Goal: Complete application form: Complete application form

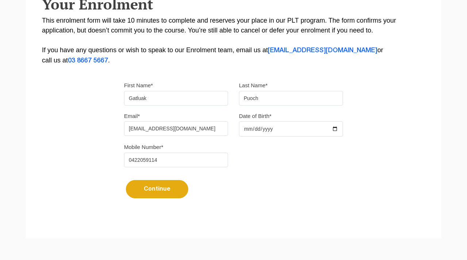
click at [260, 129] on input "Date of Birth*" at bounding box center [291, 128] width 104 height 15
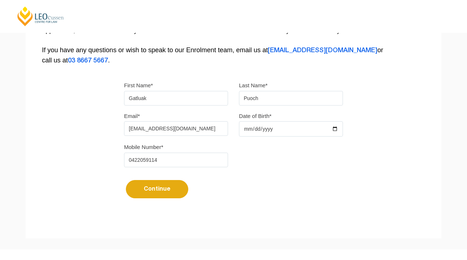
click at [274, 131] on input "Date of Birth*" at bounding box center [291, 128] width 104 height 15
click at [335, 129] on input "Date of Birth*" at bounding box center [291, 128] width 104 height 15
type input "[DATE]"
click at [267, 131] on input "Date of Birth*" at bounding box center [291, 128] width 104 height 15
click at [247, 131] on input "Date of Birth*" at bounding box center [291, 128] width 104 height 15
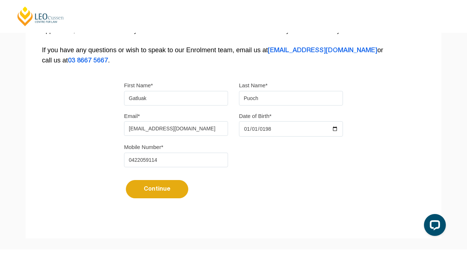
type input "[DATE]"
click at [274, 157] on div "Mobile Number* [PHONE_NUMBER]" at bounding box center [233, 157] width 230 height 31
click at [162, 193] on button "Continue" at bounding box center [157, 189] width 62 height 18
select select
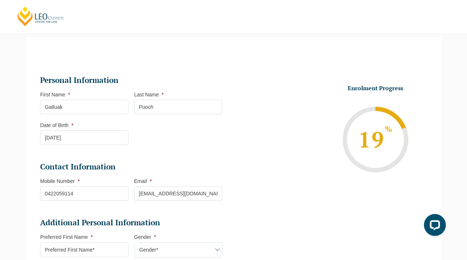
scroll to position [390, 0]
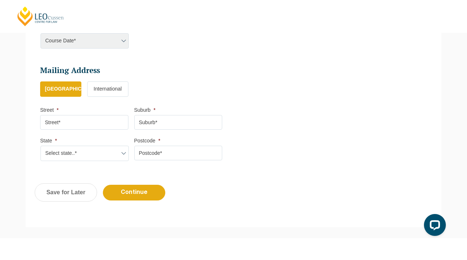
click at [97, 126] on input "Street *" at bounding box center [84, 122] width 88 height 15
type input "[STREET_ADDRESS]"
type input "Greenfields"
select select "WA"
type input "6210"
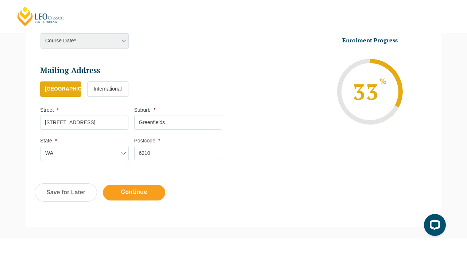
click at [136, 192] on input "Continue" at bounding box center [134, 192] width 62 height 16
select select
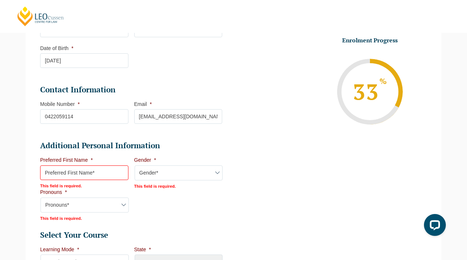
scroll to position [190, 0]
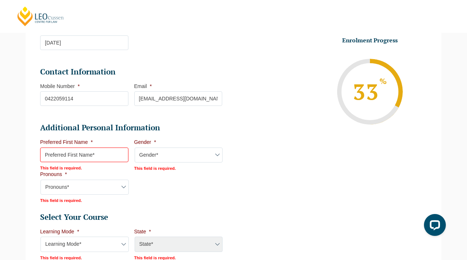
click at [95, 156] on input "Preferred First Name *" at bounding box center [84, 154] width 88 height 15
click at [278, 165] on ul "Personal Information First Name * [PERSON_NAME] Last Name * Puoch Date of Birth…" at bounding box center [233, 183] width 397 height 442
click at [90, 158] on input "Preferred First Name *" at bounding box center [84, 154] width 88 height 15
type input "Gatluak"
select select "WA"
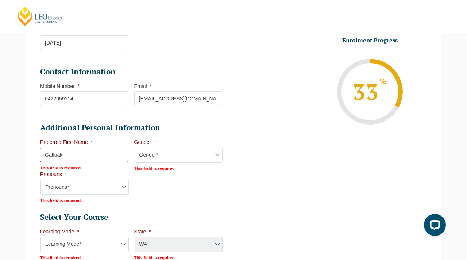
select select
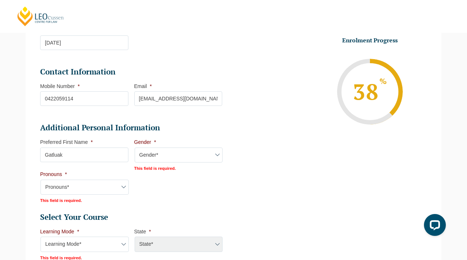
click at [157, 156] on select "Gender* [DEMOGRAPHIC_DATA] [DEMOGRAPHIC_DATA] [DEMOGRAPHIC_DATA] [DEMOGRAPHIC_D…" at bounding box center [179, 154] width 88 height 15
select select "[DEMOGRAPHIC_DATA]"
click at [135, 148] on select "Gender* [DEMOGRAPHIC_DATA] [DEMOGRAPHIC_DATA] [DEMOGRAPHIC_DATA] [DEMOGRAPHIC_D…" at bounding box center [179, 154] width 88 height 15
click at [71, 187] on select "Pronouns* She/Her/Hers He/Him/His They/Them/Theirs Other Prefer not to disclose" at bounding box center [84, 186] width 88 height 15
select select "He/Him/His"
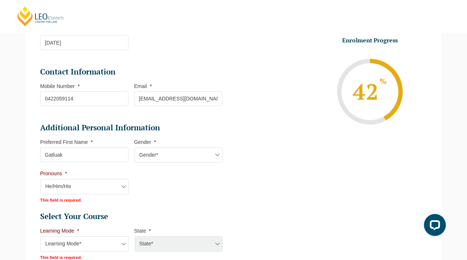
click at [40, 179] on select "Pronouns* She/Her/Hers He/Him/His They/Them/Theirs Other Prefer not to disclose" at bounding box center [84, 186] width 88 height 15
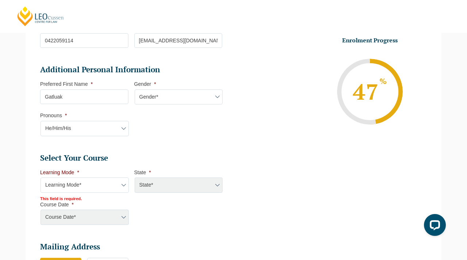
scroll to position [251, 0]
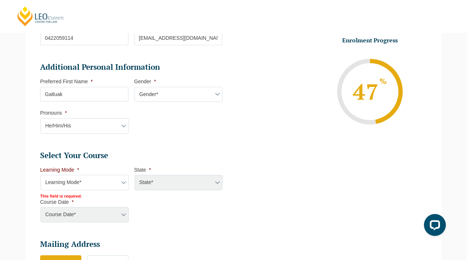
click at [104, 182] on select "Learning Mode* Online Full Time Learning Online Part Time Learning Blended Full…" at bounding box center [84, 182] width 88 height 15
select select "Blended Part Time Learning"
click at [40, 175] on select "Learning Mode* Online Full Time Learning Online Part Time Learning Blended Full…" at bounding box center [84, 182] width 88 height 15
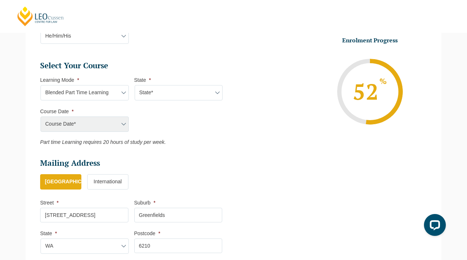
scroll to position [343, 0]
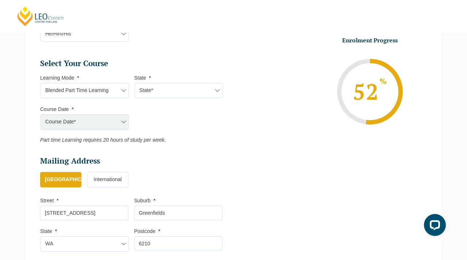
click at [122, 122] on div "Course Date*" at bounding box center [84, 121] width 88 height 15
click at [140, 121] on ul "Select Your Course This field is hidden when viewing the form Only for Flinder …" at bounding box center [134, 100] width 188 height 85
click at [101, 122] on div "Course Date*" at bounding box center [84, 121] width 88 height 15
click at [69, 121] on div "Course Date*" at bounding box center [84, 121] width 88 height 15
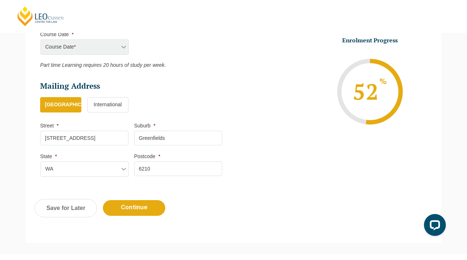
scroll to position [418, 0]
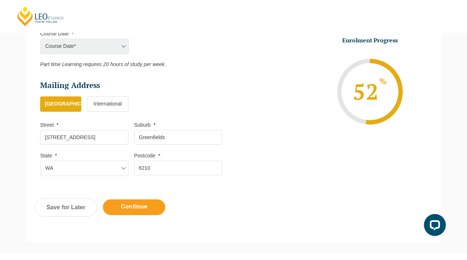
click at [136, 208] on input "Continue" at bounding box center [134, 207] width 62 height 16
select select "Blended Part Time Learning"
select select
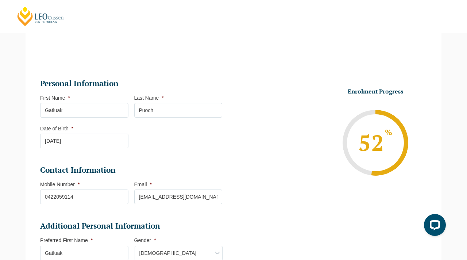
scroll to position [66, 0]
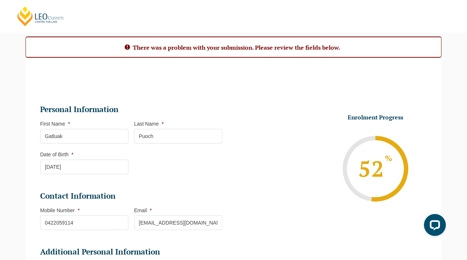
click at [165, 49] on h2 "There was a problem with your submission. Please review the fields below." at bounding box center [233, 47] width 415 height 8
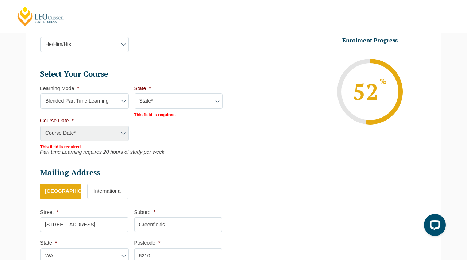
scroll to position [333, 0]
click at [214, 101] on select "State* ACT/[GEOGRAPHIC_DATA] QLD [GEOGRAPHIC_DATA] [GEOGRAPHIC_DATA]" at bounding box center [179, 100] width 88 height 15
select select "WA"
click at [135, 94] on select "State* ACT/[GEOGRAPHIC_DATA] QLD [GEOGRAPHIC_DATA] [GEOGRAPHIC_DATA]" at bounding box center [179, 100] width 88 height 15
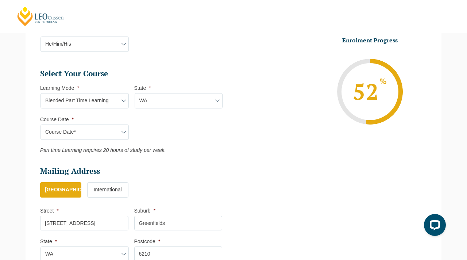
click at [120, 132] on select "Course Date* [DATE] ([DATE] to [DATE])" at bounding box center [84, 131] width 88 height 15
select select "[DATE] ([DATE] to [DATE])"
click at [40, 125] on select "Course Date* [DATE] ([DATE] to [DATE])" at bounding box center [84, 131] width 88 height 15
type input "Intake [DATE] PT"
type input "Practical Legal Training ([GEOGRAPHIC_DATA])"
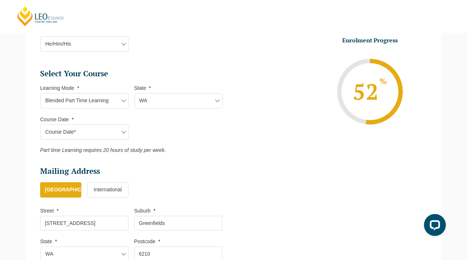
select select "WA PLT (MAR) 2026 Part Time Blended"
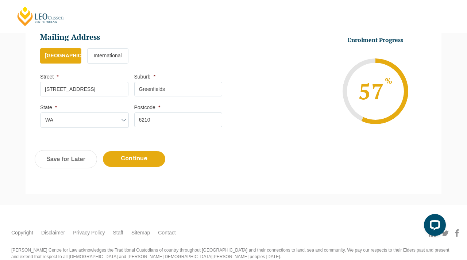
scroll to position [468, 0]
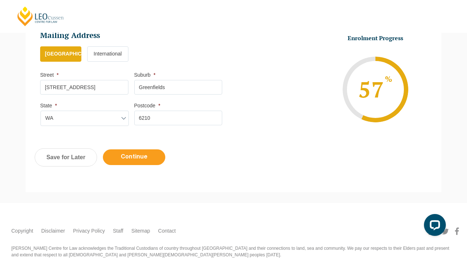
click at [140, 158] on input "Continue" at bounding box center [134, 157] width 62 height 16
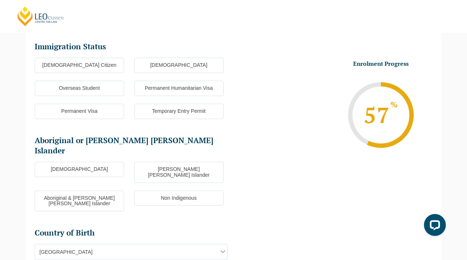
scroll to position [63, 0]
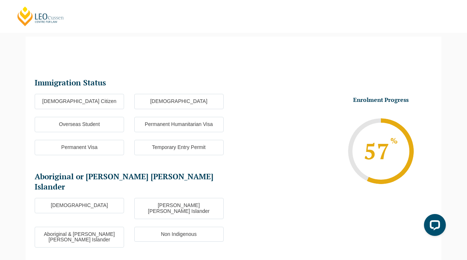
click at [86, 101] on label "[DEMOGRAPHIC_DATA] Citizen" at bounding box center [79, 101] width 89 height 15
click at [0, 0] on input "[DEMOGRAPHIC_DATA] Citizen" at bounding box center [0, 0] width 0 height 0
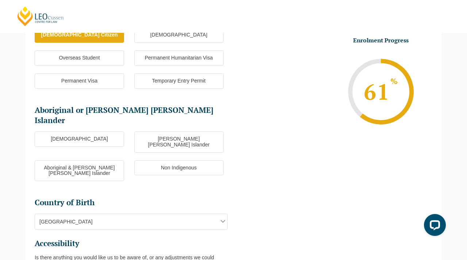
scroll to position [130, 0]
click at [186, 160] on label "Non Indigenous" at bounding box center [178, 167] width 89 height 15
click at [0, 0] on input "Non Indigenous" at bounding box center [0, 0] width 0 height 0
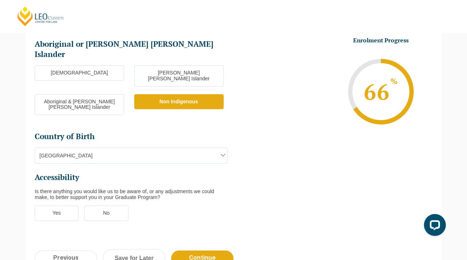
scroll to position [197, 0]
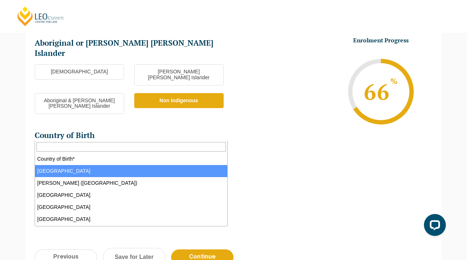
click at [218, 149] on span at bounding box center [222, 153] width 9 height 9
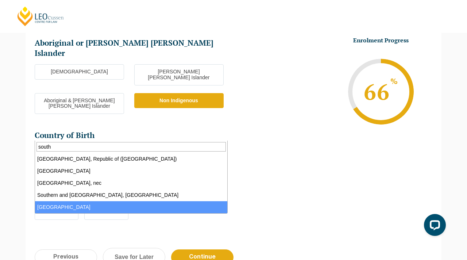
type input "south"
select select "[GEOGRAPHIC_DATA] 4111"
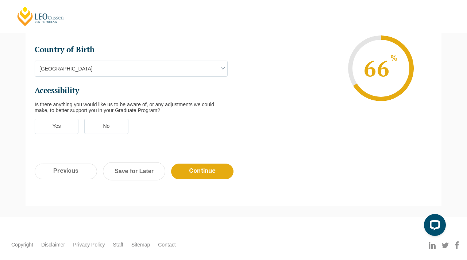
scroll to position [285, 0]
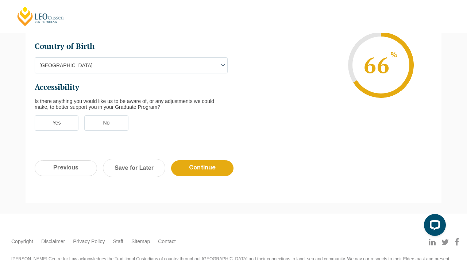
click at [111, 115] on label "No" at bounding box center [106, 122] width 44 height 15
click at [0, 0] on input "No" at bounding box center [0, 0] width 0 height 0
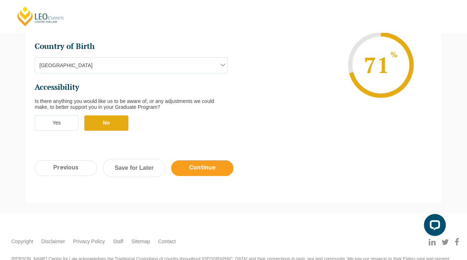
click at [199, 160] on input "Continue" at bounding box center [202, 168] width 62 height 16
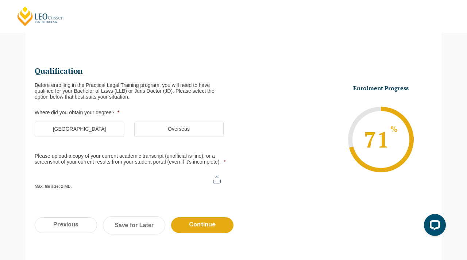
scroll to position [63, 0]
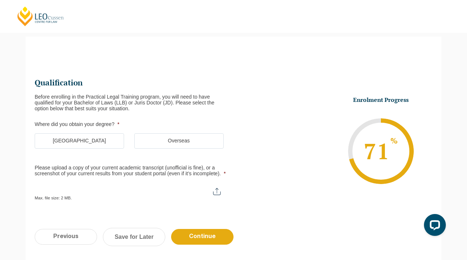
click at [70, 141] on label "[GEOGRAPHIC_DATA]" at bounding box center [79, 140] width 89 height 15
click at [0, 0] on input "[GEOGRAPHIC_DATA]" at bounding box center [0, 0] width 0 height 0
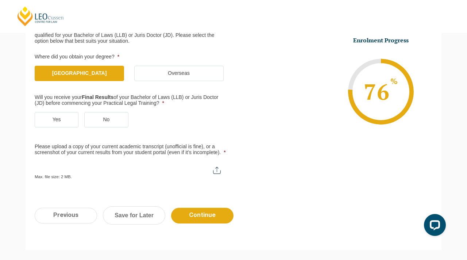
scroll to position [132, 0]
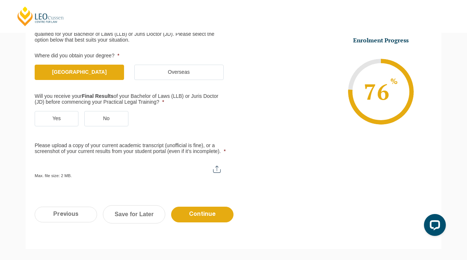
click at [59, 120] on label "Yes" at bounding box center [57, 118] width 44 height 15
click at [0, 0] on input "Yes" at bounding box center [0, 0] width 0 height 0
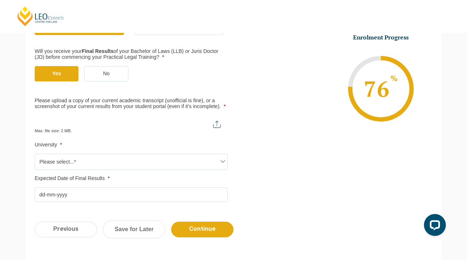
scroll to position [177, 0]
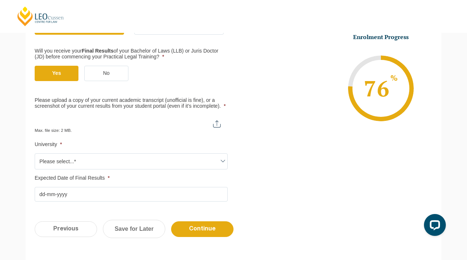
click at [105, 74] on label "No" at bounding box center [106, 73] width 44 height 15
click at [0, 0] on input "No" at bounding box center [0, 0] width 0 height 0
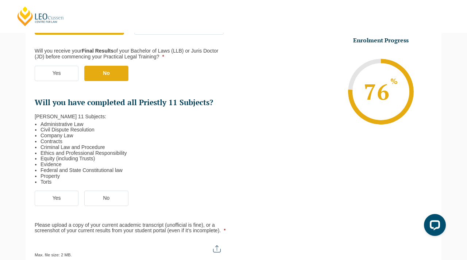
click at [57, 195] on label "Yes" at bounding box center [57, 197] width 44 height 15
click at [0, 0] on input "Yes" at bounding box center [0, 0] width 0 height 0
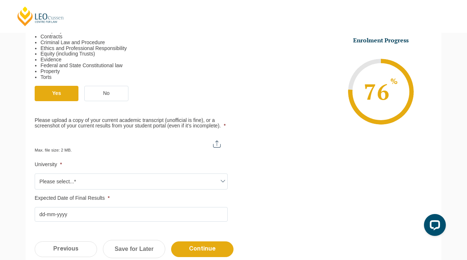
scroll to position [284, 0]
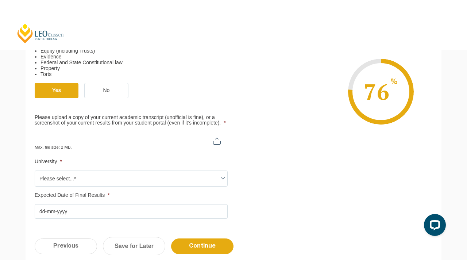
click at [174, 140] on input "Please upload a copy of your current academic transcript (unofficial is fine), …" at bounding box center [131, 138] width 193 height 12
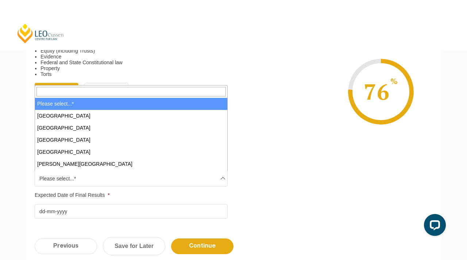
click at [217, 176] on span "Please select...*" at bounding box center [131, 178] width 192 height 15
click at [288, 166] on ul "Qualification Before enrolling in the Practical Legal Training program, you wil…" at bounding box center [233, 36] width 397 height 363
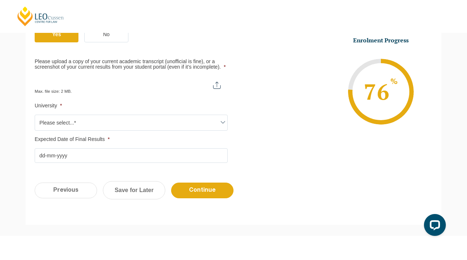
scroll to position [338, 0]
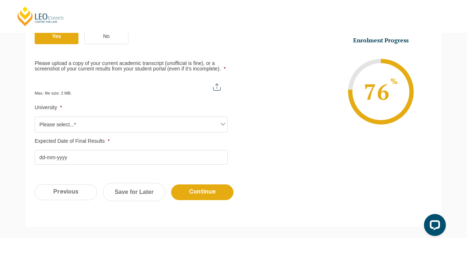
click at [175, 139] on label "Expected Date of Final Results *" at bounding box center [131, 141] width 193 height 6
click at [175, 150] on input "Expected Date of Final Results *" at bounding box center [131, 157] width 193 height 15
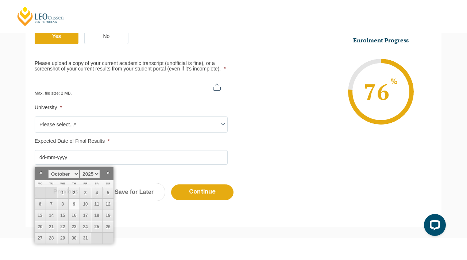
click at [110, 86] on input "Please upload a copy of your current academic transcript (unofficial is fine), …" at bounding box center [131, 84] width 193 height 12
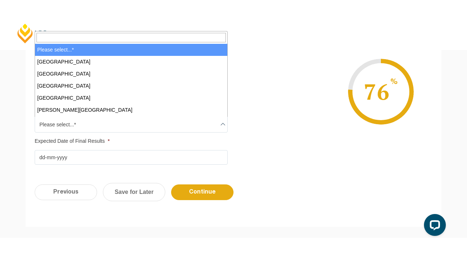
click at [222, 122] on span at bounding box center [222, 124] width 9 height 9
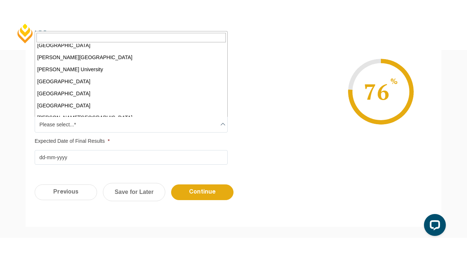
scroll to position [130, 0]
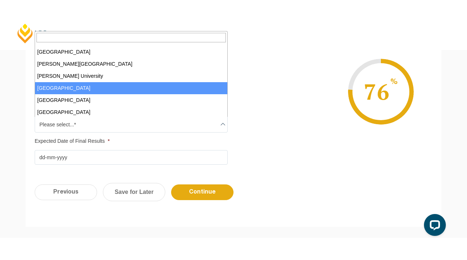
select select "[GEOGRAPHIC_DATA]"
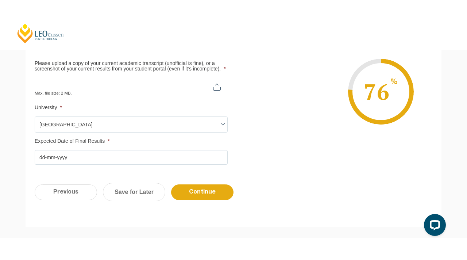
click at [217, 85] on input "Please upload a copy of your current academic transcript (unofficial is fine), …" at bounding box center [131, 84] width 193 height 12
click at [217, 87] on input "Please upload a copy of your current academic transcript (unofficial is fine), …" at bounding box center [131, 84] width 193 height 12
type input "C:\fakepath\My Study Result 2.html"
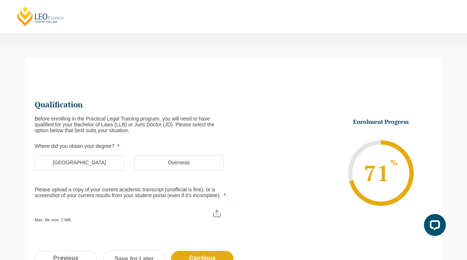
scroll to position [63, 0]
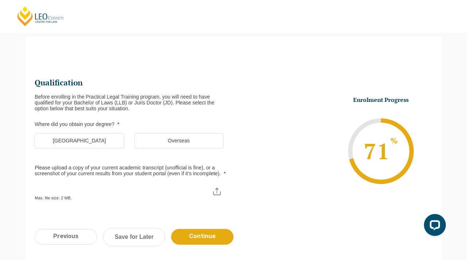
click at [82, 139] on label "[GEOGRAPHIC_DATA]" at bounding box center [79, 140] width 89 height 15
click at [0, 0] on input "[GEOGRAPHIC_DATA]" at bounding box center [0, 0] width 0 height 0
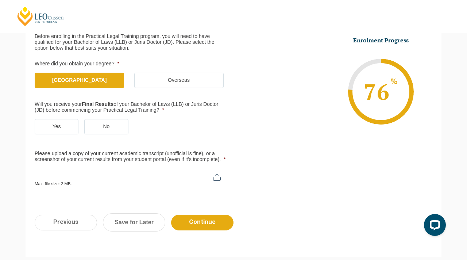
scroll to position [121, 0]
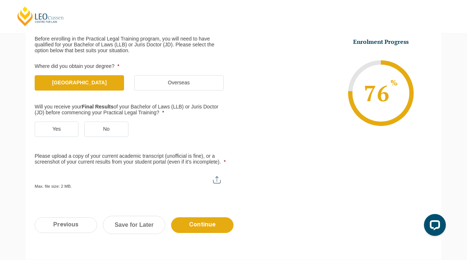
click at [103, 127] on label "No" at bounding box center [106, 128] width 44 height 15
click at [0, 0] on input "No" at bounding box center [0, 0] width 0 height 0
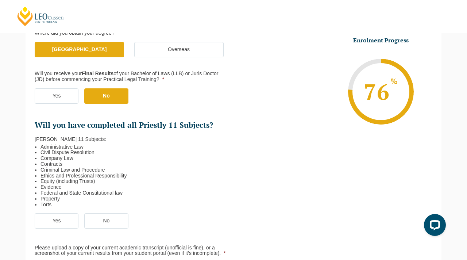
scroll to position [156, 0]
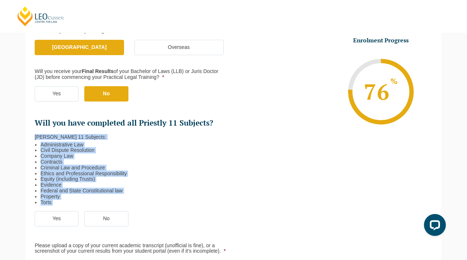
drag, startPoint x: 53, startPoint y: 206, endPoint x: 34, endPoint y: 137, distance: 70.9
click at [35, 137] on ul "Qualification Before enrolling in the Practical Legal Training program, you wil…" at bounding box center [134, 131] width 199 height 294
copy ul "[PERSON_NAME] 11 Subjects: Administrative Law Civil Dispute Resolution Company …"
click at [176, 193] on li "Federal and State Constitutional law" at bounding box center [130, 191] width 181 height 6
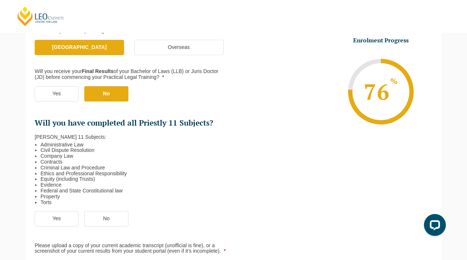
click at [58, 217] on label "Yes" at bounding box center [57, 218] width 44 height 15
click at [0, 0] on input "Yes" at bounding box center [0, 0] width 0 height 0
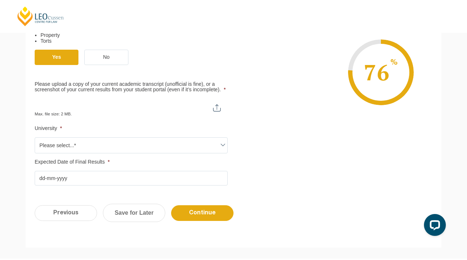
scroll to position [330, 0]
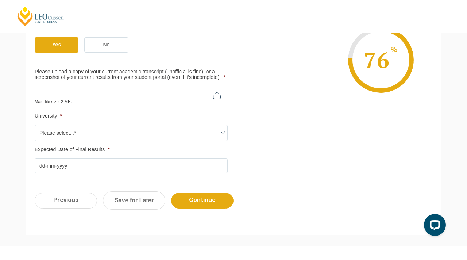
click at [135, 101] on div "Max. file size: 2 MB." at bounding box center [131, 95] width 193 height 18
click at [217, 94] on input "Please upload a copy of your current academic transcript (unofficial is fine), …" at bounding box center [131, 92] width 193 height 12
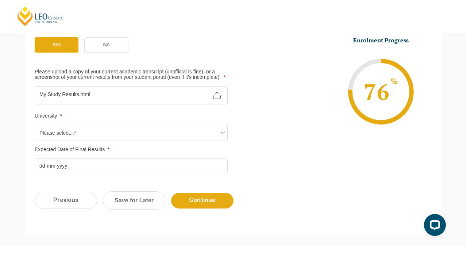
click at [218, 95] on input "Please upload a copy of your current academic transcript (unofficial is fine), …" at bounding box center [131, 92] width 193 height 12
type input "C:\fakepath\My Study Result 2.html"
click at [205, 135] on span "Please select...*" at bounding box center [131, 132] width 192 height 15
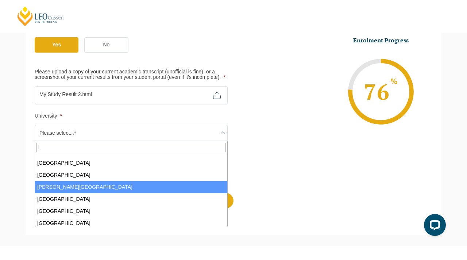
scroll to position [0, 0]
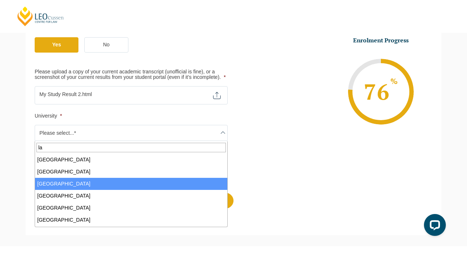
type input "l"
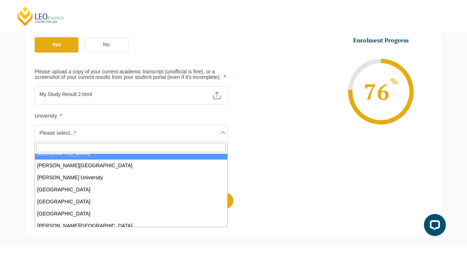
scroll to position [143, 0]
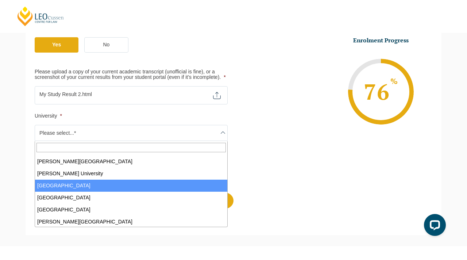
select select "[GEOGRAPHIC_DATA]"
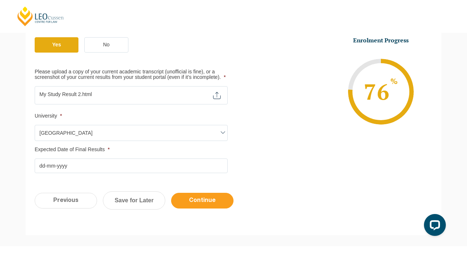
click at [191, 199] on input "Continue" at bounding box center [202, 201] width 62 height 16
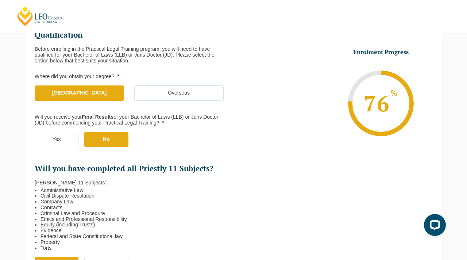
scroll to position [146, 0]
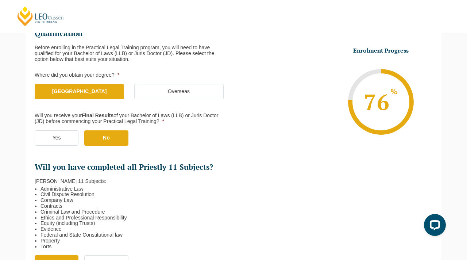
click at [61, 137] on label "Yes" at bounding box center [57, 137] width 44 height 15
click at [0, 0] on input "Yes" at bounding box center [0, 0] width 0 height 0
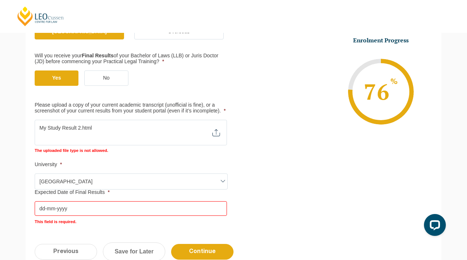
scroll to position [208, 0]
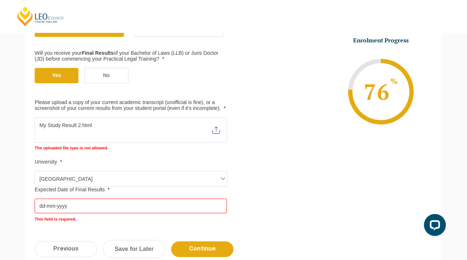
type input "C:\fakepath\Academic Transcript for [PERSON_NAME] Puoch (1).pdf"
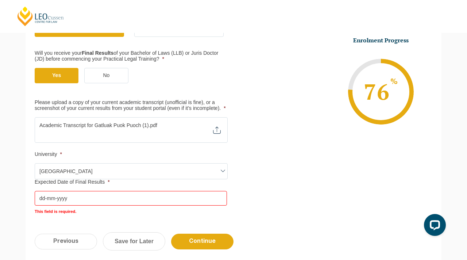
click at [124, 200] on input "Expected Date of Final Results *" at bounding box center [131, 198] width 192 height 15
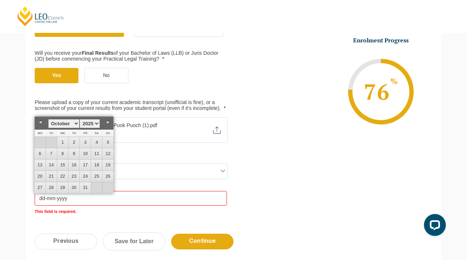
click at [76, 123] on select "January February March April May June July August September October November De…" at bounding box center [63, 123] width 31 height 9
click at [264, 184] on ul "Qualification Before enrolling in the Practical Legal Training program, you wil…" at bounding box center [233, 89] width 397 height 249
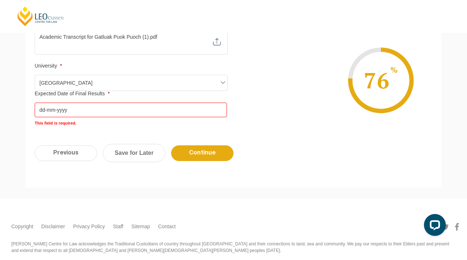
scroll to position [298, 0]
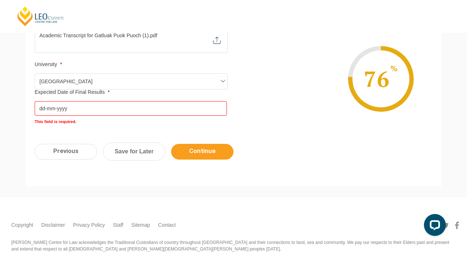
click at [200, 150] on input "Continue" at bounding box center [202, 152] width 62 height 16
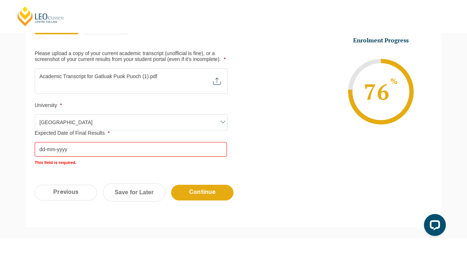
scroll to position [258, 0]
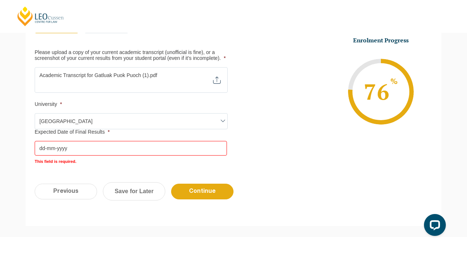
click at [147, 152] on input "Expected Date of Final Results *" at bounding box center [131, 148] width 192 height 15
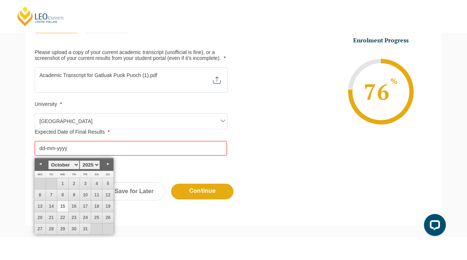
click at [64, 205] on link "15" at bounding box center [62, 206] width 11 height 11
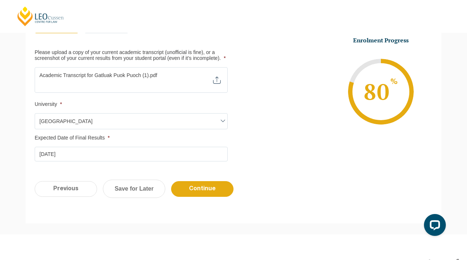
click at [53, 155] on input "[DATE]" at bounding box center [131, 154] width 193 height 15
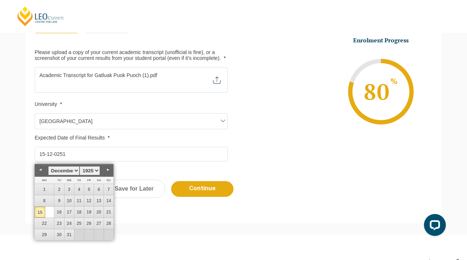
click at [53, 154] on input "15-12-0251" at bounding box center [131, 154] width 193 height 15
click at [148, 159] on input "[PHONE_NUMBER]" at bounding box center [131, 154] width 193 height 15
click at [97, 233] on td at bounding box center [96, 234] width 11 height 11
click at [58, 171] on select "January February March April May June July August September October November De…" at bounding box center [63, 170] width 31 height 9
click at [96, 170] on select "1925 1926 1927 1928 1929 1930 1931 1932 1933 1934 1935 1936 1937 1938 1939 1940…" at bounding box center [89, 170] width 20 height 9
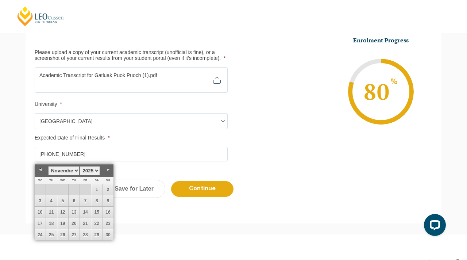
click at [173, 147] on input "[PHONE_NUMBER]" at bounding box center [131, 154] width 193 height 15
click at [71, 155] on input "[PHONE_NUMBER]" at bounding box center [131, 154] width 193 height 15
type input "1"
click at [84, 209] on link "14" at bounding box center [85, 211] width 11 height 11
type input "[DATE]"
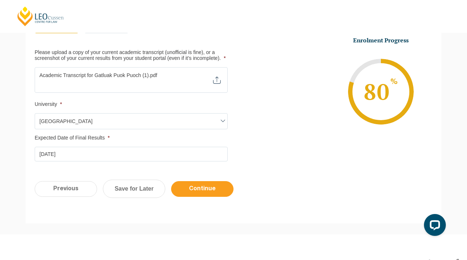
click at [188, 188] on input "Continue" at bounding box center [202, 189] width 62 height 16
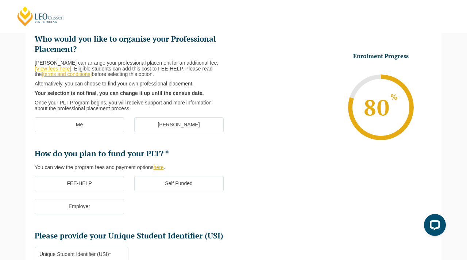
scroll to position [108, 0]
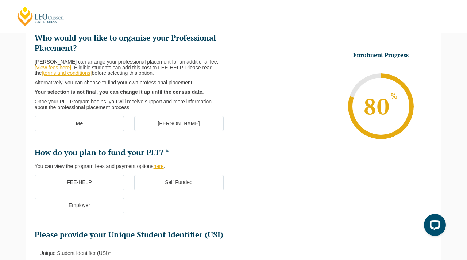
click at [177, 123] on label "[PERSON_NAME]" at bounding box center [178, 123] width 89 height 15
click at [0, 0] on input "[PERSON_NAME]" at bounding box center [0, 0] width 0 height 0
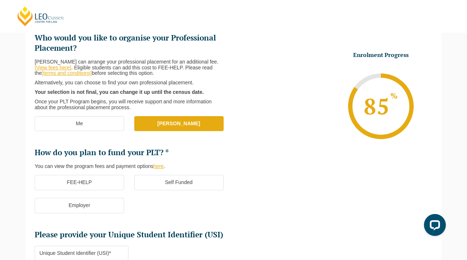
click at [89, 182] on label "FEE-HELP" at bounding box center [79, 182] width 89 height 15
click at [0, 0] on input "FEE-HELP" at bounding box center [0, 0] width 0 height 0
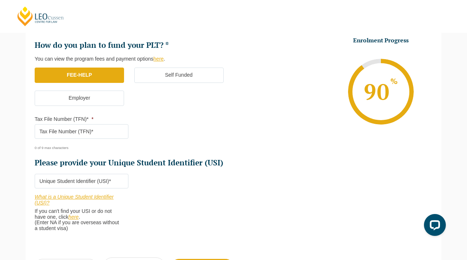
scroll to position [216, 0]
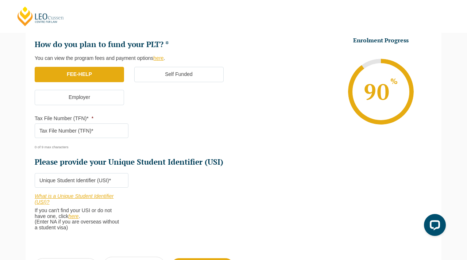
click at [70, 147] on div "0 of 9 max characters" at bounding box center [78, 144] width 86 height 10
click at [101, 128] on input "Tax File Number (TFN)* *" at bounding box center [82, 130] width 94 height 15
click at [105, 116] on li "Tax File Number (TFN)* * 0 of 9 max characters" at bounding box center [85, 132] width 100 height 34
click at [175, 139] on ul "Who would you like to organise your Professional Placement? [PERSON_NAME] can a…" at bounding box center [134, 46] width 199 height 242
click at [77, 148] on div "0 of 9 max characters" at bounding box center [78, 144] width 86 height 10
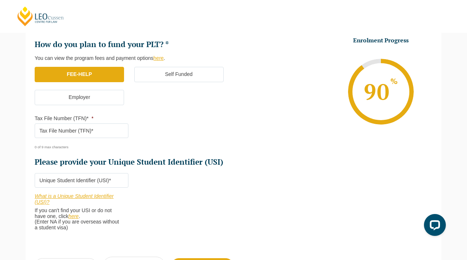
click at [74, 129] on input "Tax File Number (TFN)* *" at bounding box center [82, 130] width 94 height 15
click at [59, 148] on div "0 of 9 max characters" at bounding box center [78, 144] width 86 height 10
click at [58, 131] on input "Tax File Number (TFN)* *" at bounding box center [82, 130] width 94 height 15
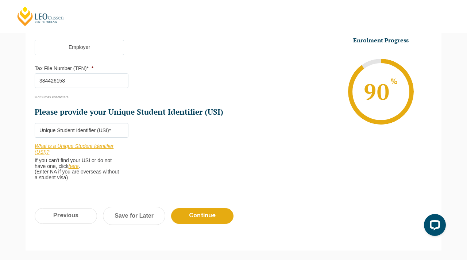
scroll to position [266, 0]
type input "384426158"
click at [132, 152] on li "Please provide your Unique Student Identifier (USI) * What is a Unique Student …" at bounding box center [85, 152] width 100 height 58
